Goal: Navigation & Orientation: Find specific page/section

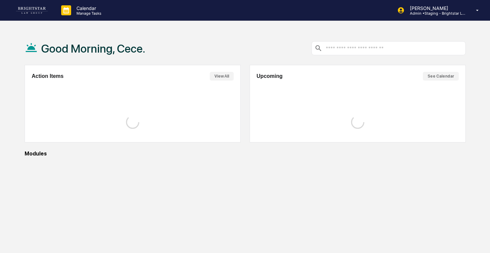
click at [356, 48] on input "text" at bounding box center [394, 48] width 138 height 6
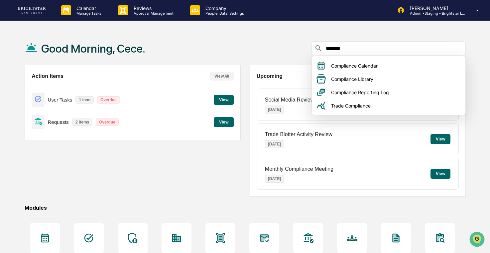
type input "*******"
click at [300, 51] on div "Good Morning, Cece. *******" at bounding box center [245, 48] width 441 height 33
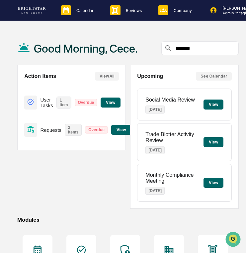
click at [180, 43] on div "*******" at bounding box center [201, 48] width 78 height 14
click at [182, 44] on div "*******" at bounding box center [201, 48] width 78 height 14
click at [186, 46] on input "*******" at bounding box center [205, 48] width 61 height 6
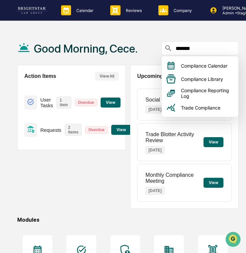
click at [186, 46] on input "*******" at bounding box center [205, 48] width 61 height 6
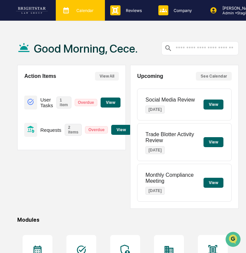
click at [85, 16] on div "Calendar Manage Tasks" at bounding box center [80, 10] width 49 height 21
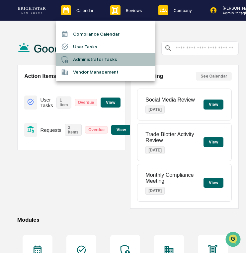
click at [90, 59] on li "Administrator Tasks" at bounding box center [106, 59] width 100 height 13
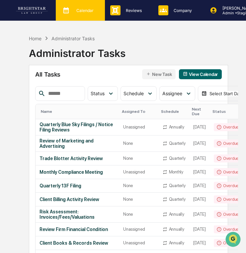
click at [94, 17] on div "Calendar Manage Tasks" at bounding box center [80, 10] width 49 height 21
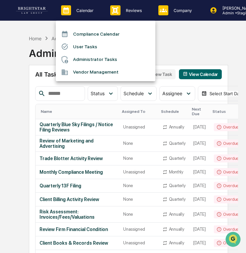
click at [95, 47] on li "User Tasks" at bounding box center [106, 46] width 100 height 13
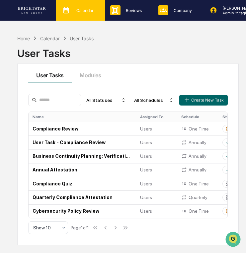
click at [86, 20] on div "Calendar Manage Tasks" at bounding box center [80, 10] width 49 height 21
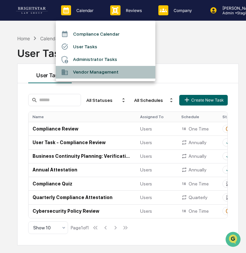
click at [82, 72] on li "Vendor Management" at bounding box center [106, 72] width 100 height 13
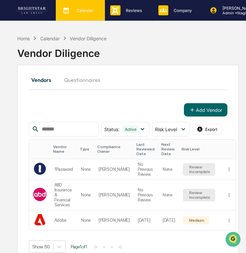
click at [80, 14] on div "Calendar Manage Tasks" at bounding box center [80, 10] width 43 height 10
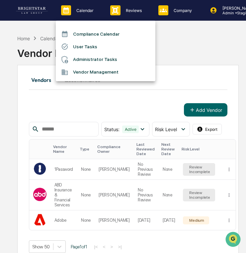
click at [81, 45] on li "User Tasks" at bounding box center [106, 46] width 100 height 13
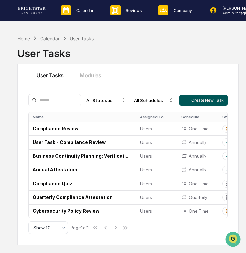
click at [218, 101] on button "Create New Task" at bounding box center [204, 100] width 49 height 11
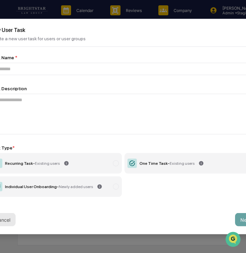
click at [15, 221] on button "Cancel" at bounding box center [3, 219] width 26 height 13
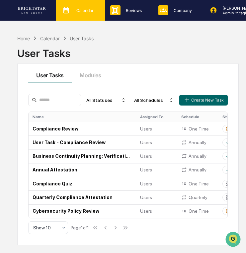
click at [83, 11] on p "Calendar" at bounding box center [84, 10] width 26 height 5
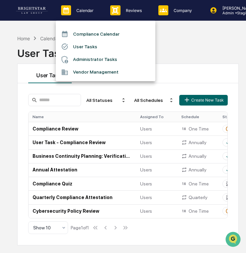
click at [92, 32] on li "Compliance Calendar" at bounding box center [106, 34] width 100 height 13
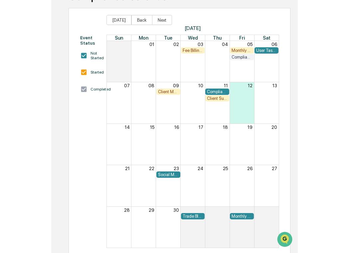
scroll to position [59, 0]
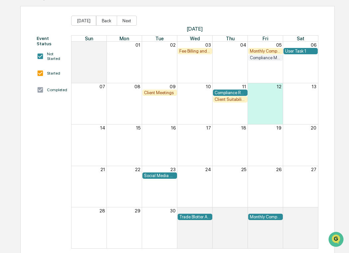
click at [151, 90] on div "Client Meetings" at bounding box center [159, 92] width 31 height 5
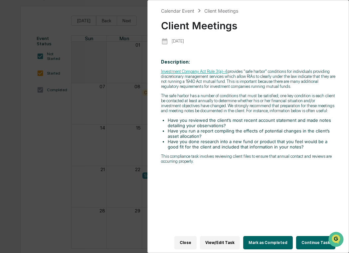
scroll to position [64, 0]
click at [126, 143] on div "Calendar Event Client Meetings Client Meetings [DATE] Description: Investment C…" at bounding box center [174, 126] width 349 height 253
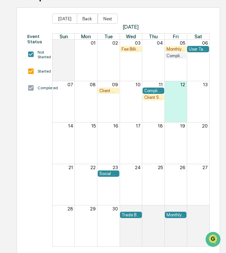
scroll to position [0, 0]
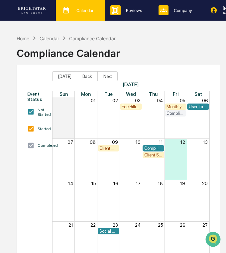
click at [94, 13] on div "Calendar Manage Tasks" at bounding box center [80, 10] width 43 height 10
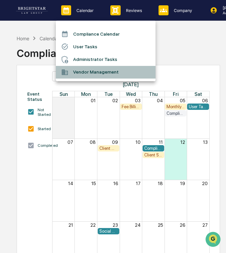
click at [91, 71] on li "Vendor Management" at bounding box center [106, 72] width 100 height 13
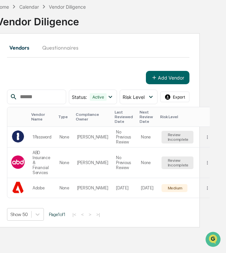
scroll to position [0, 20]
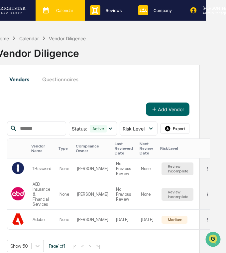
click at [71, 11] on p "Calendar" at bounding box center [64, 10] width 26 height 5
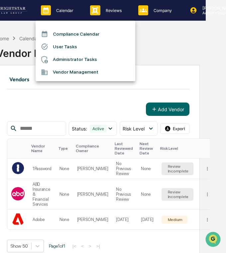
click at [43, 91] on div at bounding box center [113, 126] width 226 height 253
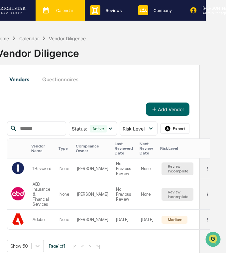
click at [74, 11] on p "Calendar" at bounding box center [64, 10] width 26 height 5
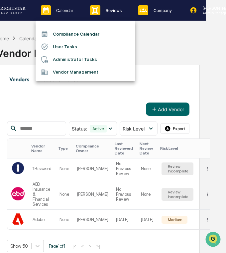
click at [112, 15] on div at bounding box center [113, 126] width 226 height 253
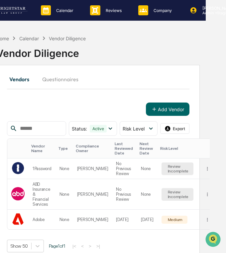
click at [112, 15] on div "Reviews Approval Management" at bounding box center [107, 10] width 41 height 10
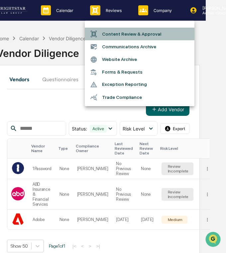
click at [111, 29] on li "Content Review & Approval" at bounding box center [140, 34] width 110 height 13
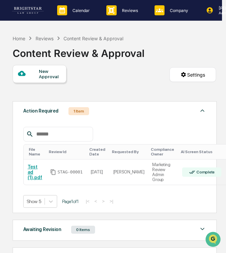
click at [42, 38] on div "Reviews" at bounding box center [45, 39] width 18 height 6
click at [43, 38] on div "Reviews" at bounding box center [45, 39] width 18 height 6
click at [19, 35] on div "Home Reviews Content Review & Approval" at bounding box center [68, 38] width 111 height 7
click at [42, 40] on div "Reviews" at bounding box center [45, 39] width 18 height 6
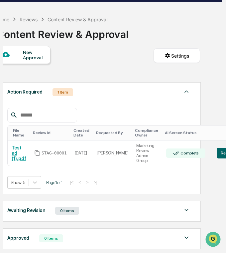
scroll to position [0, 21]
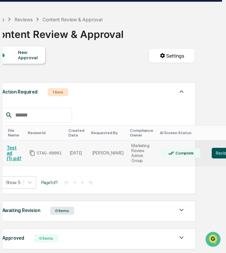
click at [214, 152] on button "Review" at bounding box center [223, 153] width 22 height 11
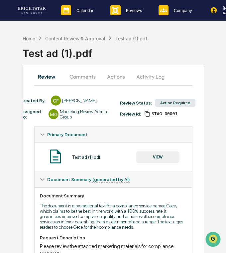
click at [103, 75] on button "Actions" at bounding box center [116, 77] width 30 height 16
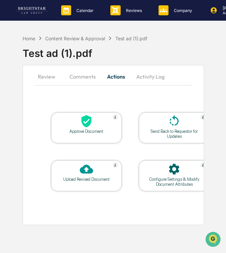
click at [86, 75] on button "Comments" at bounding box center [82, 77] width 37 height 16
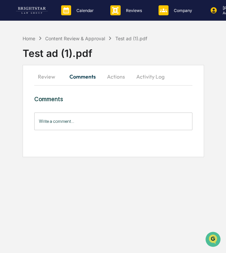
click at [54, 77] on button "Review" at bounding box center [49, 77] width 30 height 16
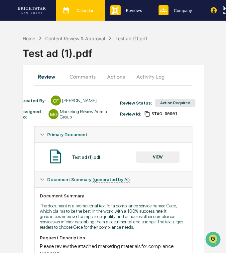
click at [99, 12] on div "Calendar Manage Tasks" at bounding box center [80, 10] width 43 height 10
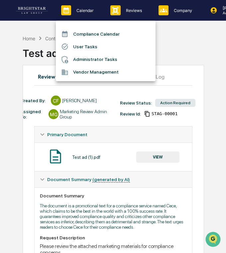
click at [134, 15] on div at bounding box center [113, 126] width 226 height 253
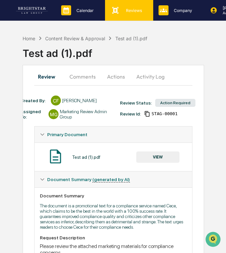
click at [121, 14] on div "Reviews Approval Management" at bounding box center [128, 10] width 41 height 10
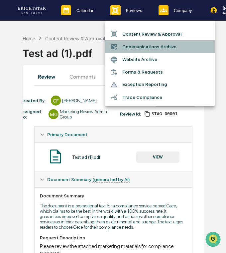
click at [139, 48] on li "Communications Archive" at bounding box center [160, 46] width 110 height 13
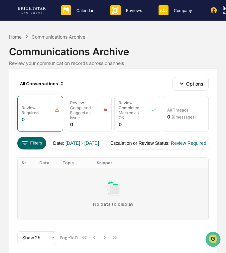
scroll to position [4, 0]
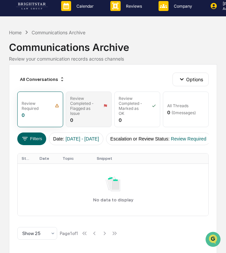
click at [93, 109] on div "Review Completed - Flagged as Issue" at bounding box center [82, 106] width 25 height 20
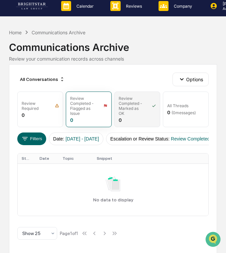
click at [137, 108] on div "Review Completed - Marked as OK" at bounding box center [131, 106] width 25 height 20
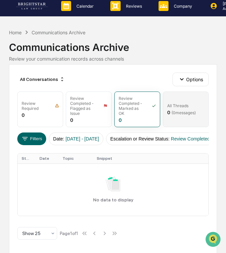
click at [198, 106] on div "All Threads" at bounding box center [185, 105] width 37 height 5
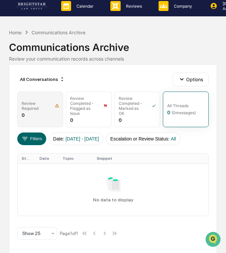
click at [45, 116] on div "Review Required 0" at bounding box center [40, 109] width 46 height 36
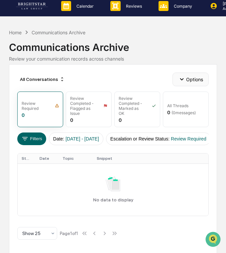
click at [194, 78] on button "Options" at bounding box center [191, 79] width 36 height 13
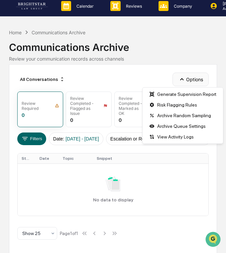
click at [195, 80] on button "Options" at bounding box center [191, 79] width 36 height 13
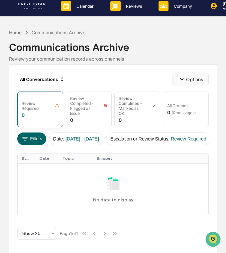
click at [192, 82] on button "Options" at bounding box center [191, 79] width 36 height 13
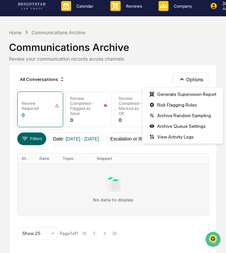
click at [62, 179] on div "No data to display" at bounding box center [113, 190] width 183 height 26
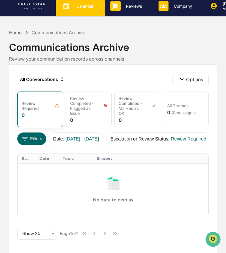
click at [92, 1] on div "Calendar Manage Tasks" at bounding box center [80, 6] width 43 height 10
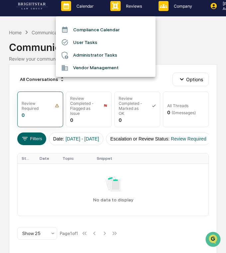
click at [129, 12] on div at bounding box center [113, 126] width 226 height 253
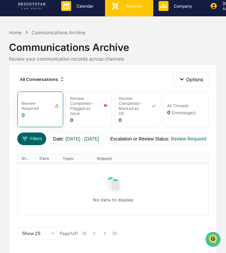
click at [125, 10] on div "Reviews Approval Management" at bounding box center [128, 6] width 41 height 10
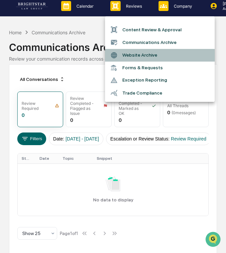
click at [131, 55] on li "Website Archive" at bounding box center [160, 55] width 110 height 13
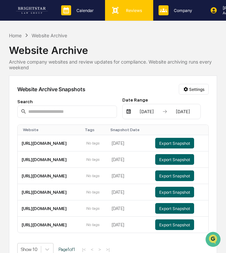
click at [117, 14] on icon at bounding box center [115, 10] width 10 height 10
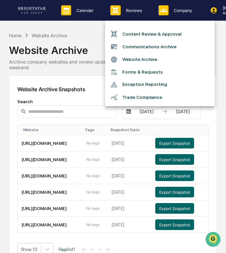
click at [150, 70] on li "Forms & Requests" at bounding box center [160, 72] width 110 height 12
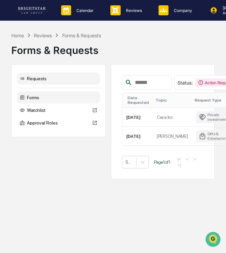
click at [55, 96] on div "Forms" at bounding box center [58, 97] width 83 height 12
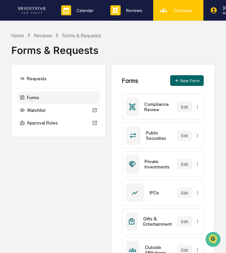
click at [168, 15] on div "Company People, Data, Settings" at bounding box center [178, 10] width 44 height 10
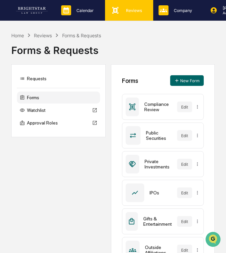
click at [143, 10] on p "Reviews" at bounding box center [133, 10] width 25 height 5
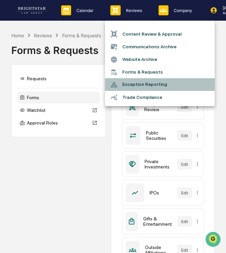
click at [135, 88] on li "Exception Reporting" at bounding box center [160, 84] width 110 height 13
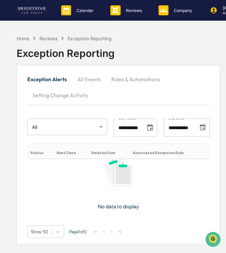
click at [84, 76] on button "All Events" at bounding box center [89, 79] width 34 height 16
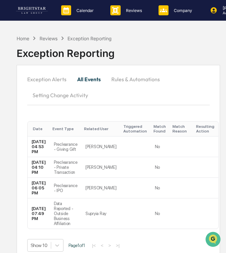
click at [123, 80] on button "Rules & Automations" at bounding box center [135, 79] width 59 height 16
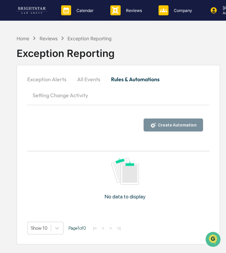
click at [64, 99] on button "Setting Change Activity" at bounding box center [60, 95] width 66 height 16
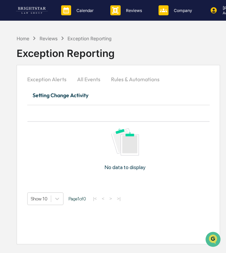
click at [47, 81] on button "Exception Alerts" at bounding box center [49, 79] width 45 height 16
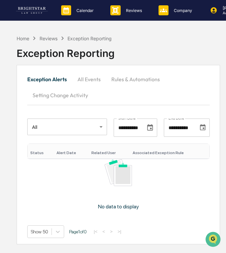
click at [117, 77] on button "Rules & Automations" at bounding box center [135, 79] width 59 height 16
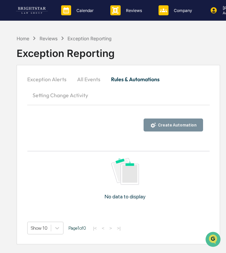
click at [164, 124] on div "Create Automation" at bounding box center [177, 125] width 40 height 5
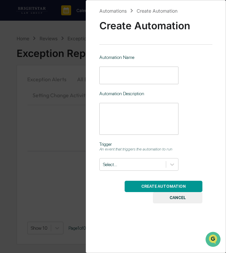
click at [116, 78] on input "text" at bounding box center [138, 76] width 79 height 18
click at [134, 166] on div at bounding box center [133, 164] width 60 height 6
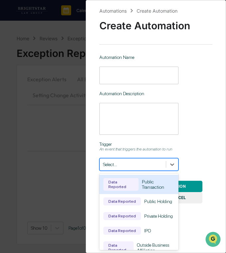
click at [134, 164] on div at bounding box center [133, 164] width 60 height 6
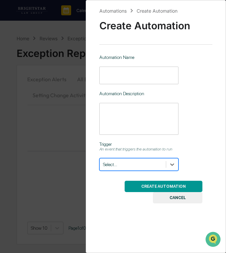
click at [134, 164] on div at bounding box center [133, 164] width 60 height 6
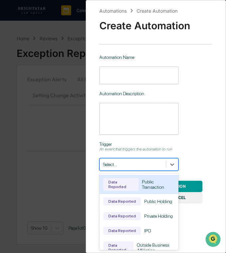
click at [155, 185] on div "Public Transaction" at bounding box center [158, 184] width 33 height 11
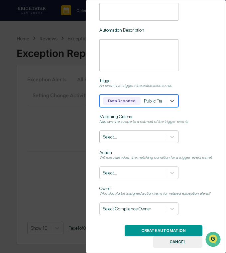
scroll to position [67, 0]
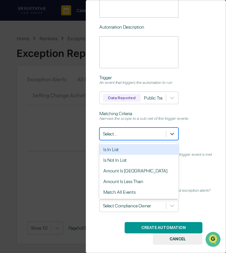
click at [150, 135] on div at bounding box center [133, 134] width 60 height 6
click at [151, 135] on div at bounding box center [133, 134] width 60 height 6
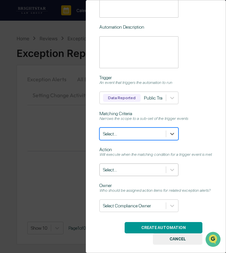
click at [154, 173] on div at bounding box center [133, 170] width 60 height 6
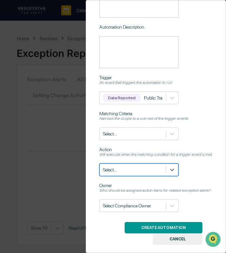
click at [154, 173] on div at bounding box center [133, 170] width 60 height 6
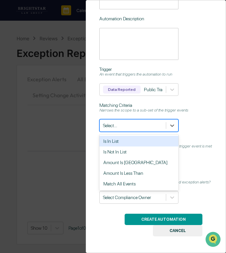
click at [149, 124] on div at bounding box center [133, 125] width 60 height 6
click at [153, 112] on div "Narrows the scope to a sub-set of the trigger events" at bounding box center [155, 110] width 113 height 5
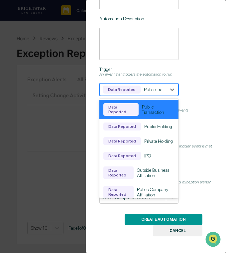
click at [163, 91] on div "Data Reported Public Transaction" at bounding box center [133, 89] width 66 height 11
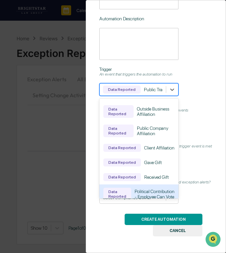
scroll to position [108, 0]
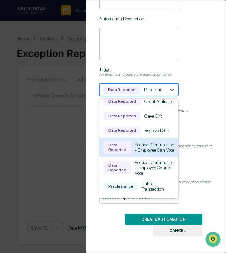
click at [153, 153] on div "Political Contribution - Employee Can Vote" at bounding box center [155, 147] width 40 height 11
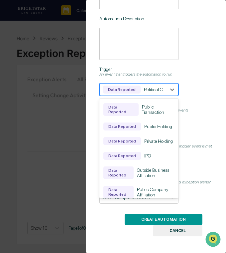
click at [145, 87] on div at bounding box center [133, 89] width 60 height 6
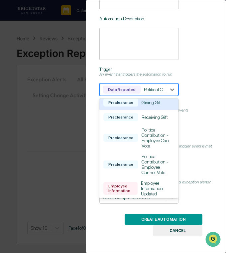
scroll to position [286, 0]
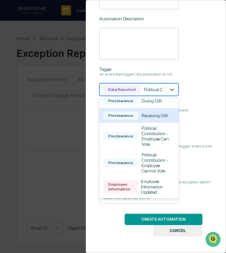
click at [144, 118] on div "Receiving Gift" at bounding box center [155, 115] width 26 height 5
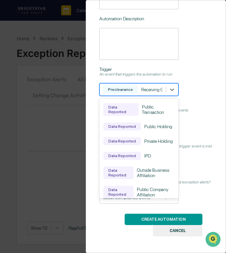
click at [132, 94] on div "Preclearance Receiving Gift" at bounding box center [133, 89] width 60 height 9
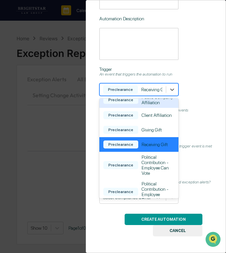
scroll to position [368, 0]
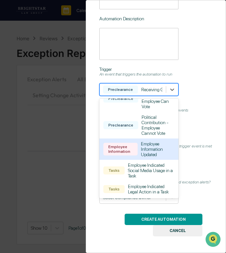
click at [150, 152] on div "Employee Information Updated" at bounding box center [158, 149] width 34 height 16
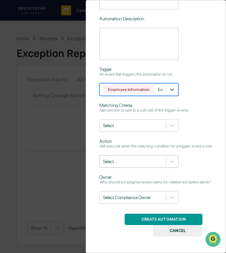
click at [146, 165] on div at bounding box center [133, 161] width 60 height 6
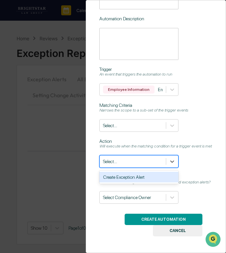
click at [146, 165] on div at bounding box center [133, 161] width 60 height 6
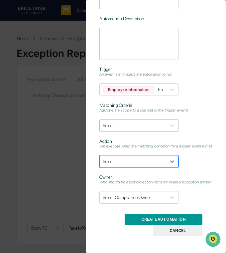
click at [130, 131] on div "Select..." at bounding box center [138, 125] width 79 height 13
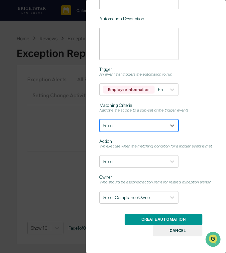
click at [133, 127] on div at bounding box center [133, 125] width 60 height 6
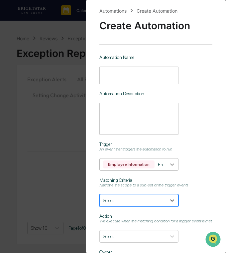
scroll to position [89, 0]
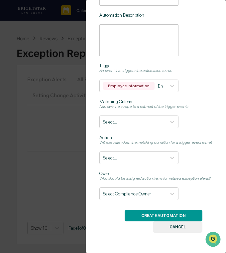
click at [182, 231] on button "CANCEL" at bounding box center [178, 226] width 50 height 11
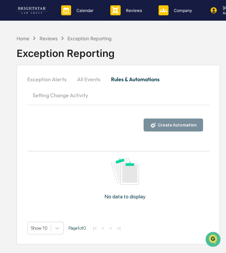
click at [165, 130] on button "Create Automation" at bounding box center [174, 124] width 60 height 13
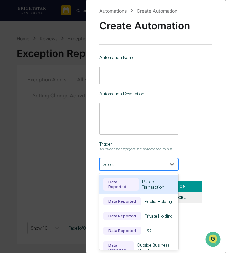
click at [137, 169] on div "Select..." at bounding box center [133, 164] width 66 height 9
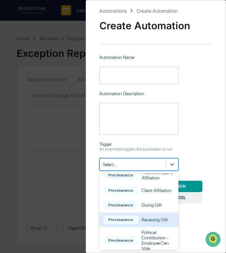
scroll to position [254, 0]
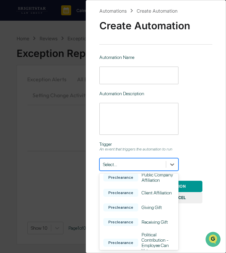
click at [148, 149] on div "IPO" at bounding box center [145, 145] width 7 height 5
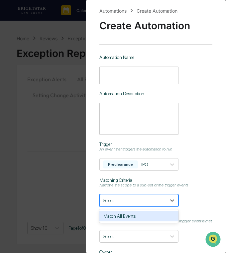
click at [143, 203] on div at bounding box center [133, 200] width 60 height 6
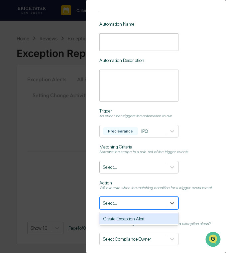
click at [143, 203] on div "Select..." at bounding box center [138, 203] width 79 height 13
click at [143, 206] on div at bounding box center [133, 203] width 60 height 6
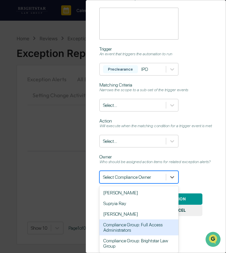
click at [142, 183] on div "Compliance Group: Full Access Administrators, 4 of 5. 5 results available. Use …" at bounding box center [138, 177] width 79 height 13
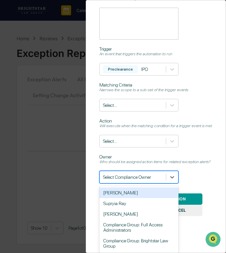
scroll to position [89, 0]
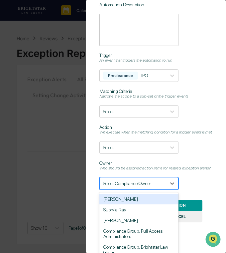
click at [209, 169] on div "Automation Name ​ Automation Description * ​ Trigger An event that triggers the…" at bounding box center [155, 78] width 113 height 224
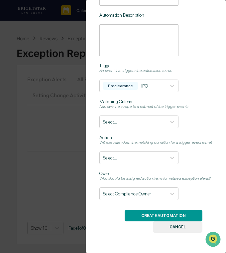
scroll to position [32, 0]
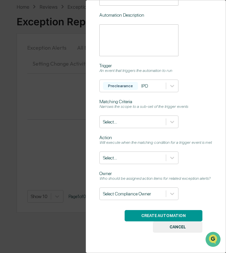
click at [168, 230] on button "CANCEL" at bounding box center [178, 226] width 50 height 11
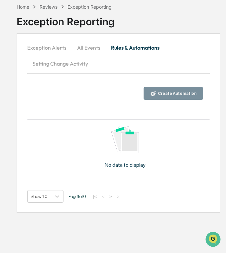
scroll to position [0, 0]
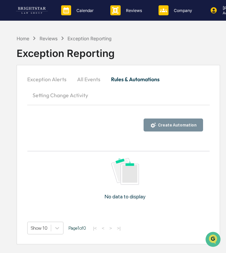
click at [171, 21] on div "Calendar Manage Tasks Reviews Approval Management Company People, Data, Setting…" at bounding box center [113, 10] width 226 height 21
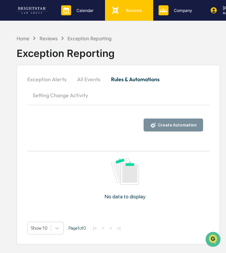
click at [118, 8] on icon at bounding box center [115, 10] width 10 height 10
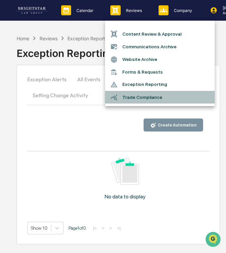
click at [147, 102] on li "Trade Compliance" at bounding box center [160, 97] width 110 height 13
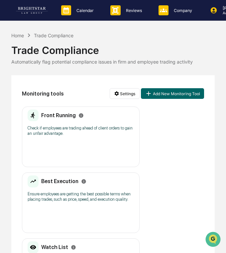
click at [76, 145] on div "Front Running Check if employees are trading ahead of client orders to gain an …" at bounding box center [81, 136] width 118 height 61
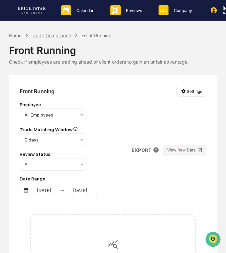
click at [66, 36] on div "Trade Compliance" at bounding box center [52, 36] width 40 height 6
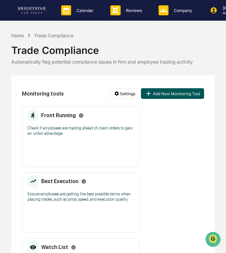
click at [160, 93] on button "Add New Monitoring Tool" at bounding box center [172, 93] width 63 height 11
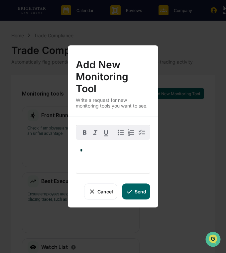
click at [108, 194] on button "Cancel" at bounding box center [100, 191] width 33 height 16
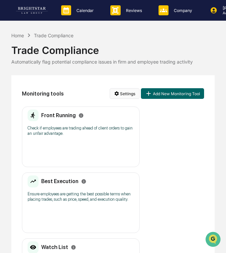
click at [125, 91] on html "Calendar Manage Tasks Reviews Approval Management Company People, Data, Setting…" at bounding box center [113, 126] width 226 height 253
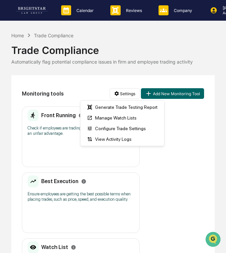
click at [68, 85] on html "Calendar Manage Tasks Reviews Approval Management Company People, Data, Setting…" at bounding box center [113, 126] width 226 height 253
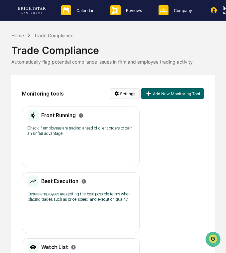
click at [115, 95] on html "Calendar Manage Tasks Reviews Approval Management Company People, Data, Setting…" at bounding box center [113, 126] width 226 height 253
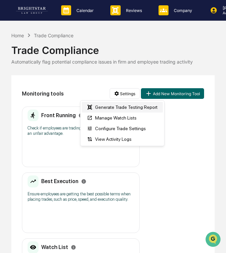
click at [122, 111] on div "Generate Trade Testing Report" at bounding box center [122, 107] width 81 height 11
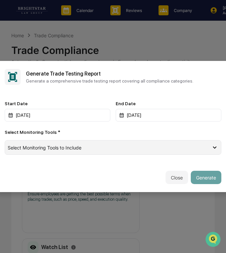
click at [84, 149] on div "Select Monitoring Tools to Include" at bounding box center [110, 148] width 204 height 6
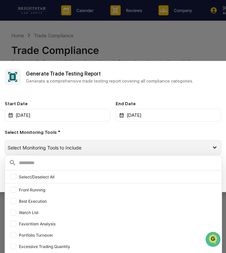
click at [88, 148] on div "Select Monitoring Tools to Include" at bounding box center [110, 148] width 204 height 6
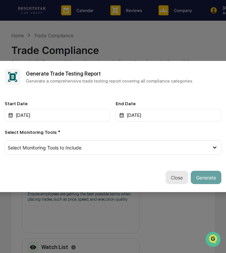
click at [176, 176] on button "Close" at bounding box center [177, 177] width 23 height 13
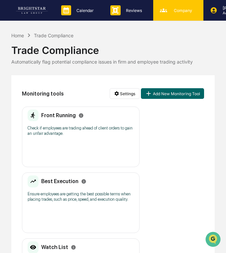
click at [182, 19] on div "Company People, Data, Settings" at bounding box center [178, 10] width 50 height 21
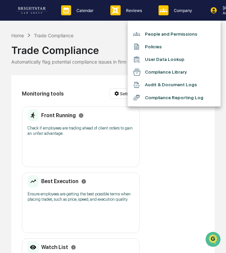
click at [179, 31] on li "People and Permissions" at bounding box center [174, 34] width 93 height 13
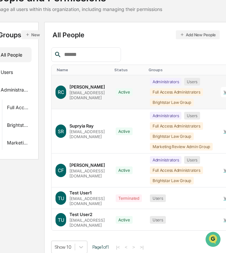
scroll to position [53, 90]
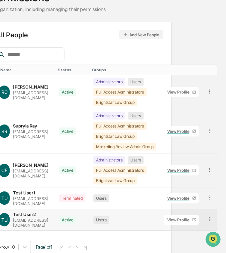
click at [213, 216] on icon at bounding box center [210, 219] width 6 height 6
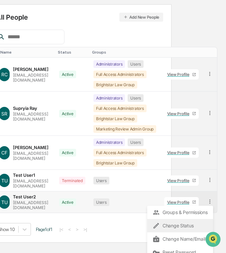
click at [192, 222] on div "Change Status" at bounding box center [180, 226] width 55 height 8
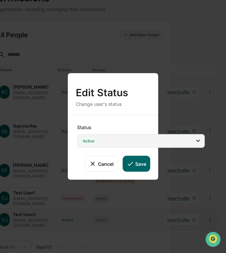
click at [126, 142] on div "Active" at bounding box center [141, 141] width 128 height 14
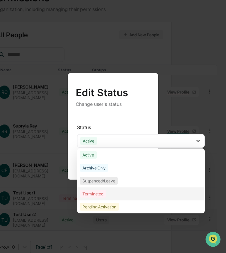
click at [121, 195] on div "Terminated" at bounding box center [141, 193] width 128 height 13
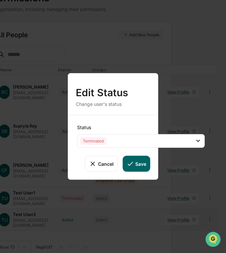
click at [143, 162] on button "Save" at bounding box center [137, 164] width 28 height 16
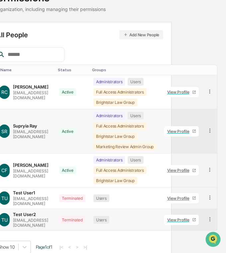
scroll to position [53, 0]
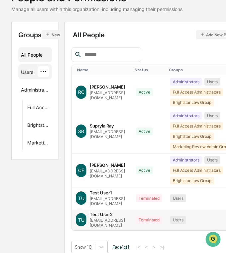
click at [30, 71] on div "Users" at bounding box center [27, 73] width 12 height 8
click at [29, 53] on div "All People" at bounding box center [35, 54] width 28 height 11
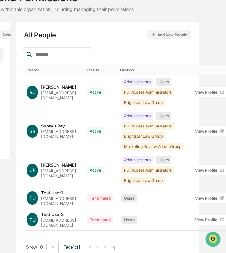
scroll to position [0, 49]
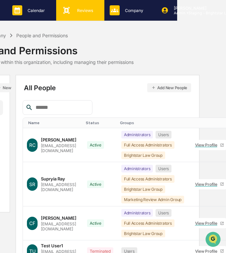
click at [96, 15] on div "Reviews Approval Management" at bounding box center [79, 10] width 41 height 10
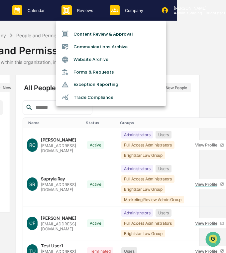
click at [115, 1] on div at bounding box center [113, 126] width 226 height 253
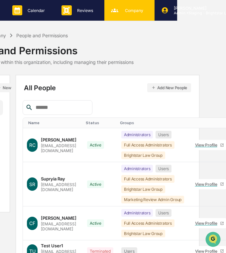
click at [115, 5] on icon at bounding box center [115, 10] width 10 height 10
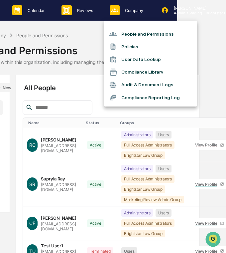
click at [124, 46] on li "Policies" at bounding box center [150, 46] width 93 height 13
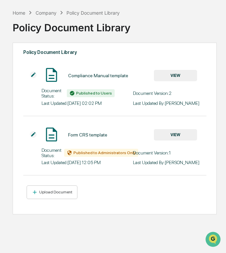
scroll to position [29, 4]
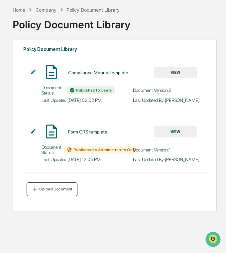
click at [57, 191] on div "Upload Document" at bounding box center [55, 189] width 35 height 5
click at [70, 192] on div "Upload Document" at bounding box center [52, 189] width 41 height 6
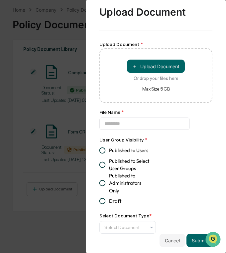
scroll to position [16, 0]
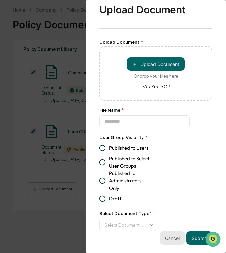
click at [167, 238] on button "Cancel" at bounding box center [173, 237] width 26 height 13
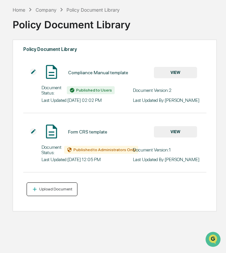
click at [46, 191] on div "Upload Document" at bounding box center [55, 189] width 35 height 5
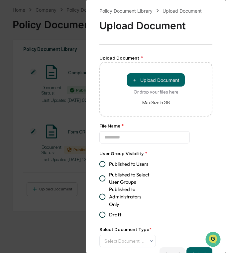
click at [57, 185] on div "Policy Document Library Upload Document Upload Document Upload Document * ＋ Upl…" at bounding box center [113, 126] width 226 height 253
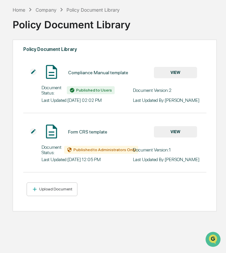
scroll to position [0, 4]
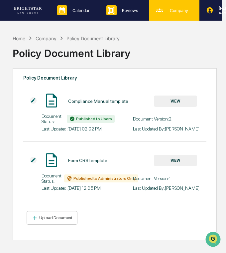
click at [169, 16] on div "Company People, Data, Settings" at bounding box center [174, 10] width 50 height 21
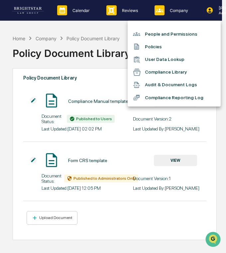
click at [164, 59] on li "User Data Lookup" at bounding box center [174, 59] width 93 height 13
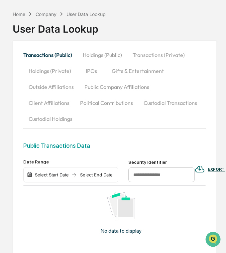
scroll to position [34, 4]
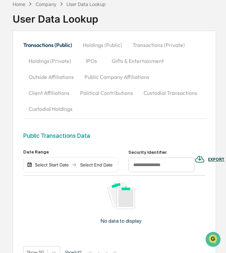
click at [138, 86] on button "Custodial Transactions" at bounding box center [170, 93] width 64 height 16
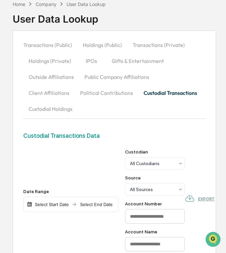
click at [127, 80] on button "Public Company Affiliations" at bounding box center [117, 77] width 76 height 16
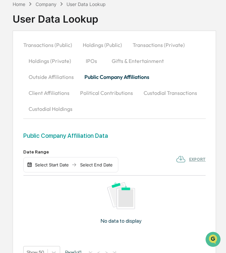
click at [69, 69] on button "Outside Affiliations" at bounding box center [51, 77] width 56 height 16
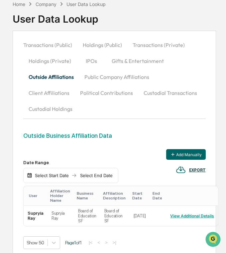
click at [68, 56] on button "Holdings (Private)" at bounding box center [49, 61] width 53 height 16
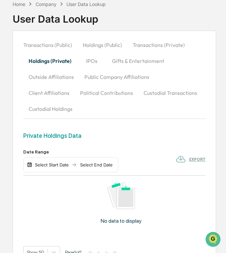
click at [61, 45] on button "Transactions (Public)" at bounding box center [50, 45] width 54 height 16
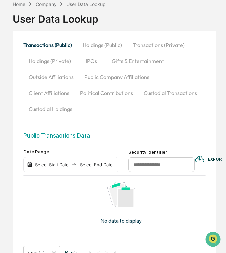
click at [94, 65] on button "IPOs" at bounding box center [92, 61] width 30 height 16
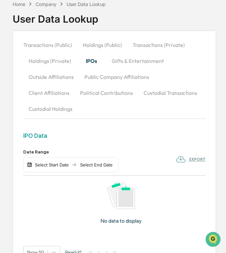
click at [122, 61] on button "Gifts & Entertainment" at bounding box center [137, 61] width 63 height 16
click at [70, 62] on button "Holdings (Private)" at bounding box center [49, 61] width 53 height 16
click at [114, 61] on button "Gifts & Entertainment" at bounding box center [138, 61] width 63 height 16
click at [89, 72] on button "Public Company Affiliations" at bounding box center [117, 77] width 76 height 16
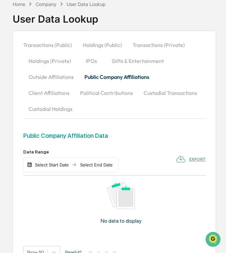
click at [62, 83] on button "Outside Affiliations" at bounding box center [51, 77] width 56 height 16
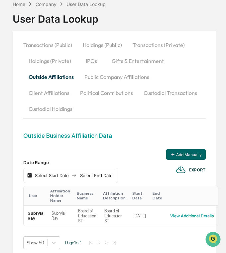
scroll to position [0, 4]
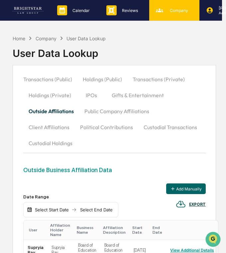
click at [172, 15] on div "Company People, Data, Settings" at bounding box center [174, 10] width 50 height 21
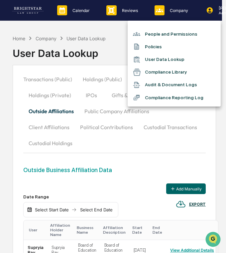
click at [155, 73] on li "Compliance Library" at bounding box center [174, 72] width 93 height 13
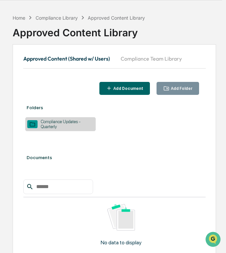
scroll to position [23, 4]
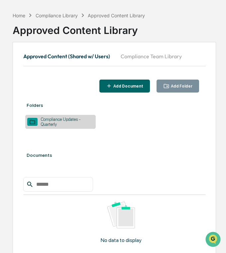
click at [141, 54] on button "Compliance Team Library" at bounding box center [151, 56] width 72 height 16
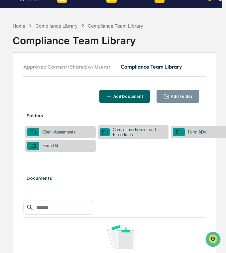
scroll to position [0, 4]
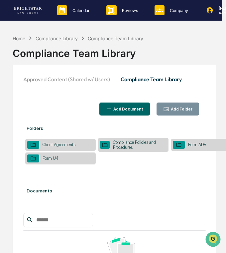
click at [78, 81] on button "Approved Content (Shared w/ Users)" at bounding box center [69, 79] width 92 height 16
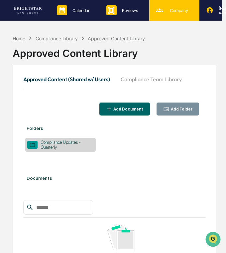
click at [160, 11] on icon at bounding box center [159, 10] width 7 height 4
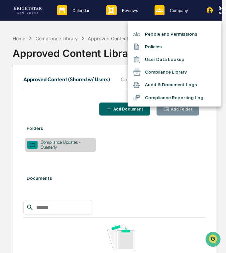
click at [172, 87] on li "Audit & Document Logs" at bounding box center [174, 84] width 93 height 13
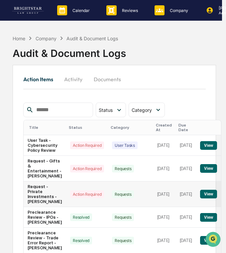
scroll to position [0, 7]
click at [69, 79] on button "Activity" at bounding box center [74, 79] width 30 height 16
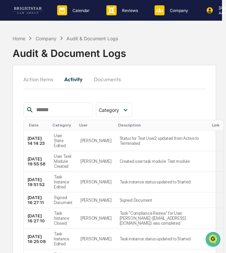
click at [100, 83] on button "Documents" at bounding box center [107, 79] width 38 height 16
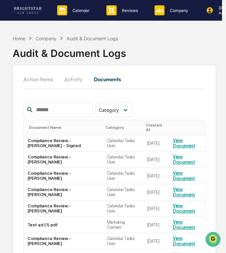
click at [71, 82] on button "Activity" at bounding box center [74, 79] width 30 height 16
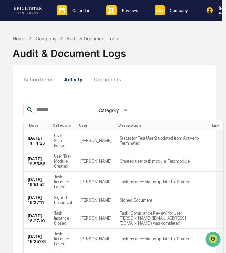
click at [43, 83] on button "Action Items" at bounding box center [40, 79] width 35 height 16
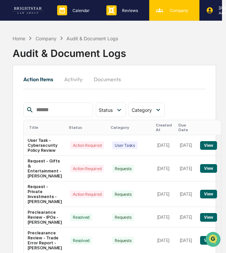
click at [166, 13] on div "Company People, Data, Settings" at bounding box center [174, 10] width 44 height 10
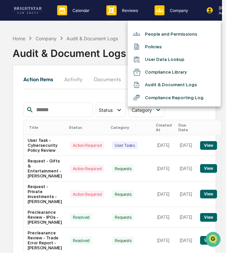
click at [187, 101] on li "Compliance Reporting Log" at bounding box center [174, 97] width 93 height 13
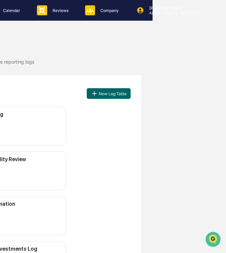
scroll to position [0, 77]
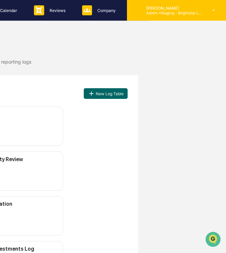
click at [140, 12] on icon at bounding box center [137, 10] width 7 height 7
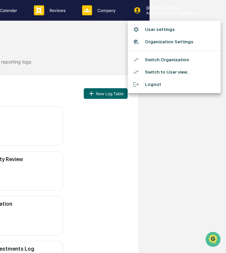
click at [173, 63] on li "Switch Organization" at bounding box center [174, 60] width 93 height 12
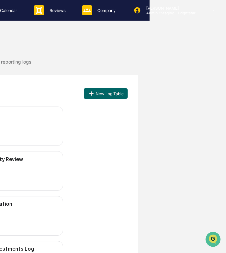
scroll to position [0, 0]
